Goal: Find specific page/section: Find specific page/section

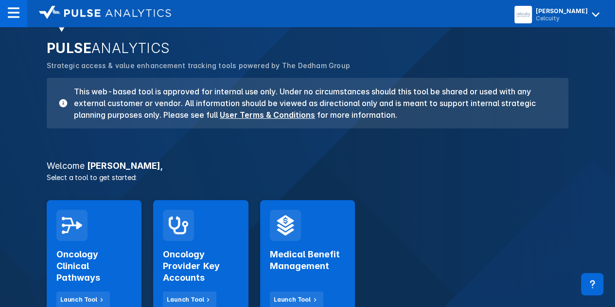
scroll to position [97, 0]
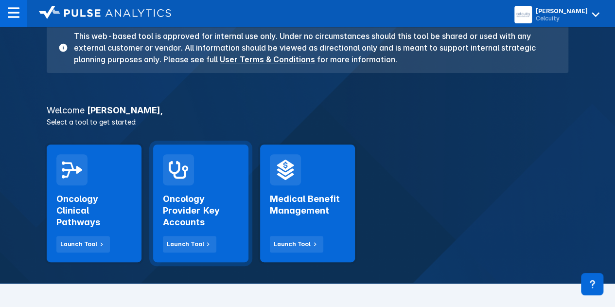
click at [181, 210] on h2 "Oncology Provider Key Accounts" at bounding box center [200, 210] width 75 height 35
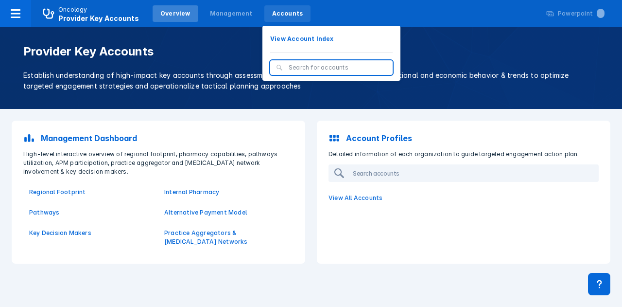
click at [273, 15] on div "Accounts" at bounding box center [287, 13] width 31 height 9
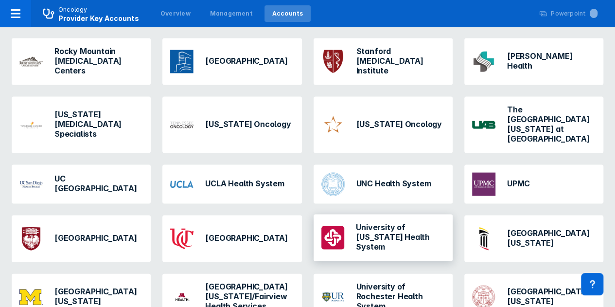
scroll to position [923, 0]
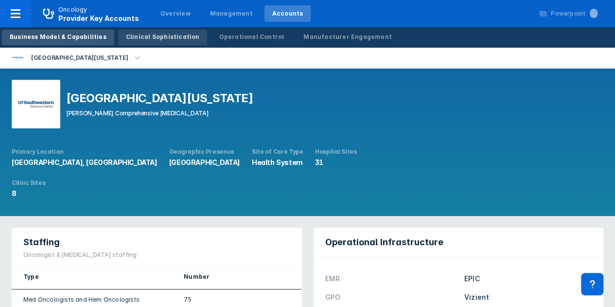
click at [156, 36] on div "Clinical Sophistication" at bounding box center [163, 37] width 74 height 9
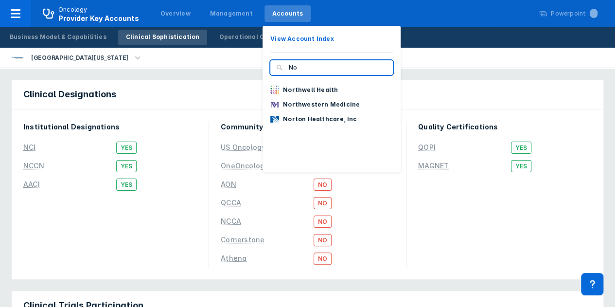
type input "N"
type input "Geo"
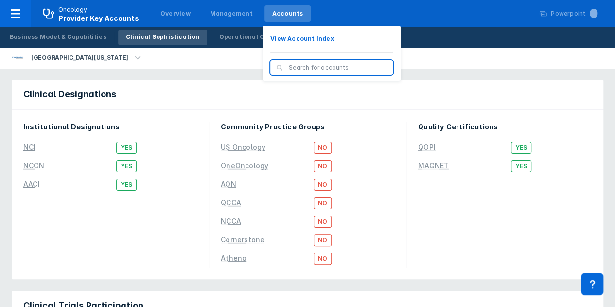
click at [289, 64] on input "search" at bounding box center [338, 67] width 98 height 9
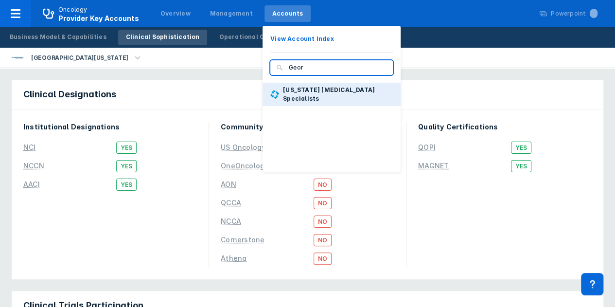
type input "Geor"
click at [298, 92] on p "[US_STATE] [MEDICAL_DATA] Specialists" at bounding box center [338, 93] width 110 height 17
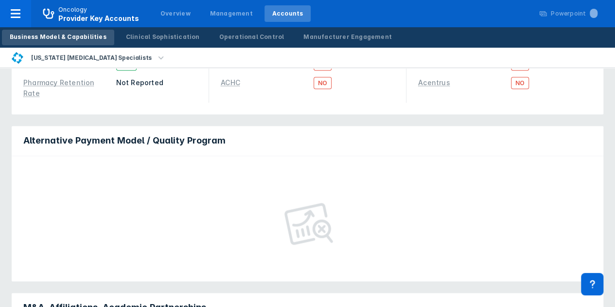
scroll to position [483, 0]
